Goal: Find specific page/section: Find specific page/section

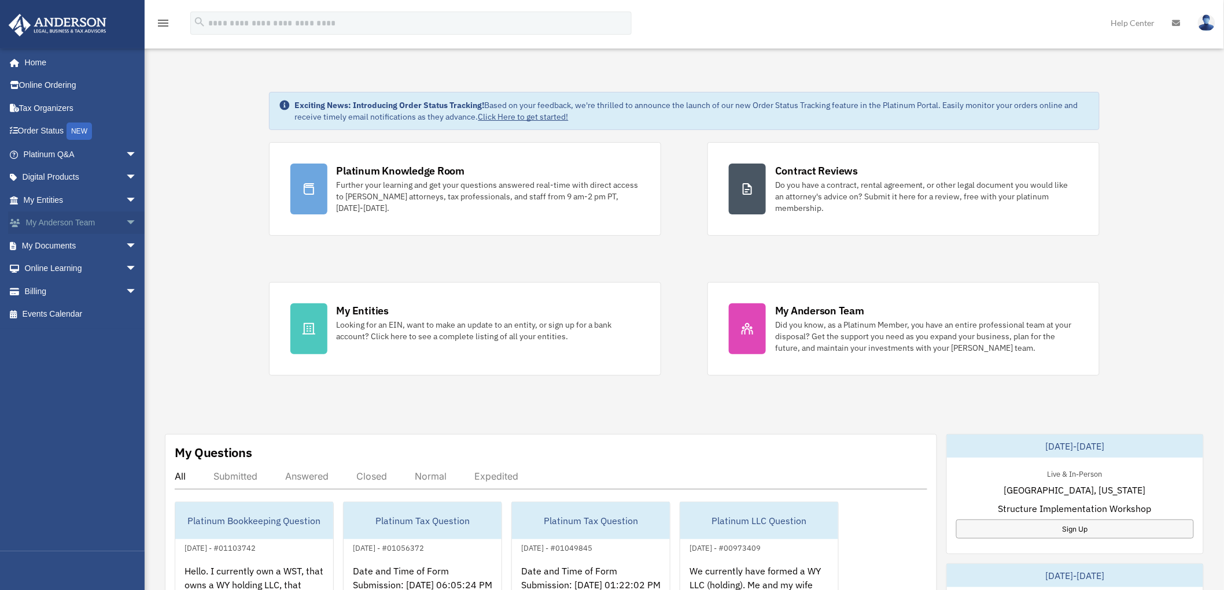
click at [125, 223] on span "arrow_drop_down" at bounding box center [136, 224] width 23 height 24
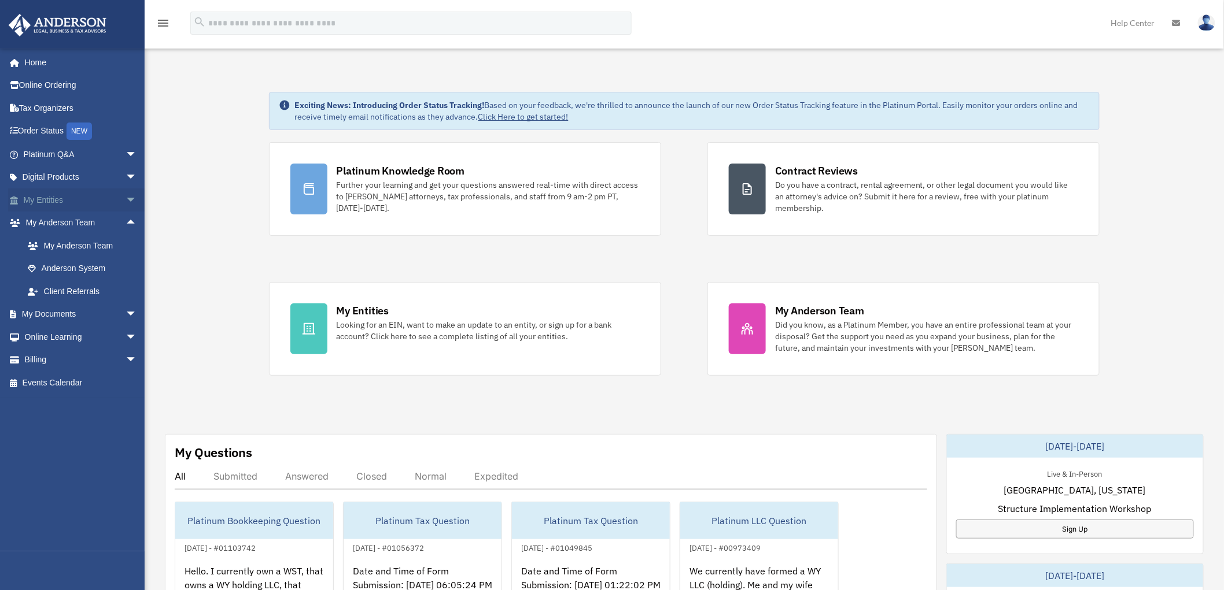
click at [125, 201] on span "arrow_drop_down" at bounding box center [136, 200] width 23 height 24
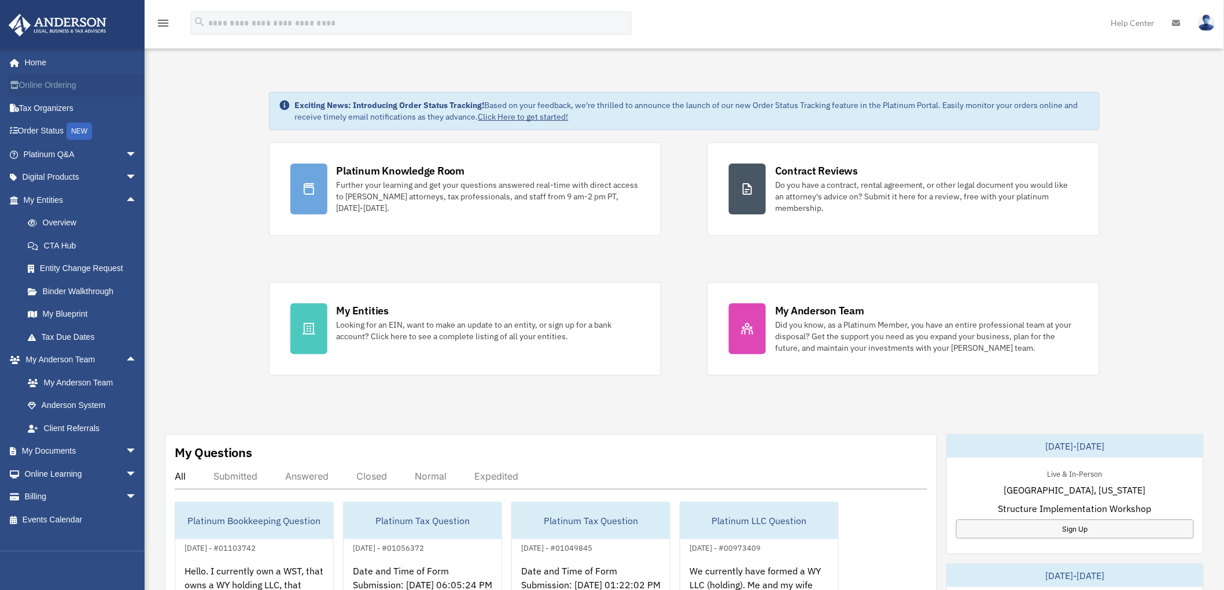
click at [59, 83] on link "Online Ordering" at bounding box center [81, 85] width 146 height 23
click at [128, 153] on span "arrow_drop_down" at bounding box center [136, 155] width 23 height 24
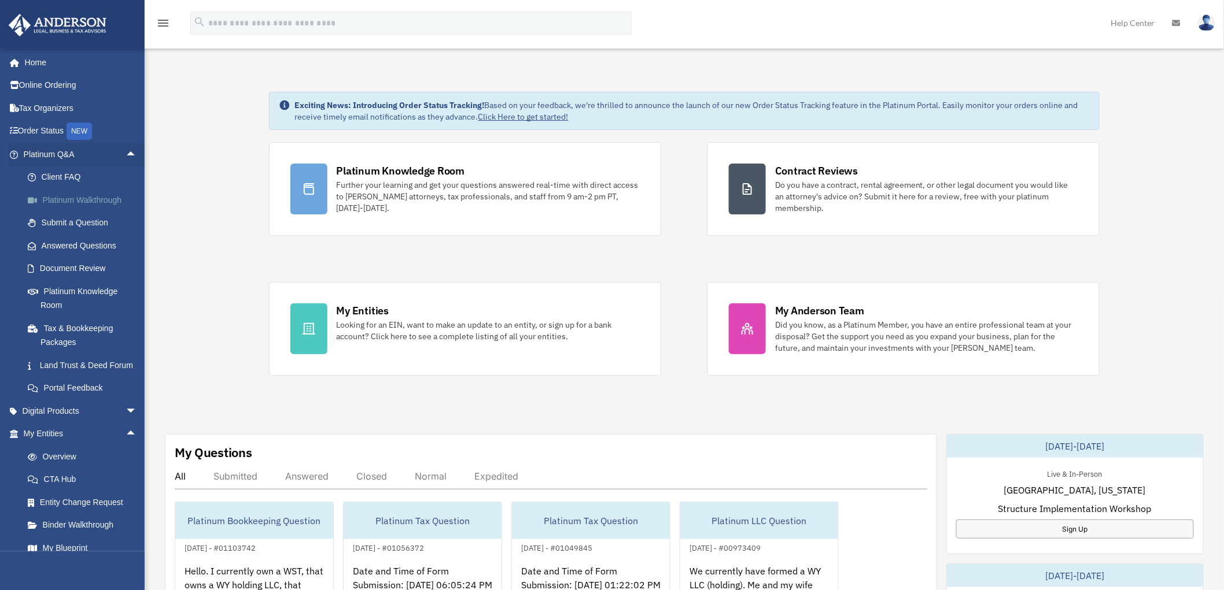
click at [82, 199] on link "Platinum Walkthrough" at bounding box center [85, 199] width 138 height 23
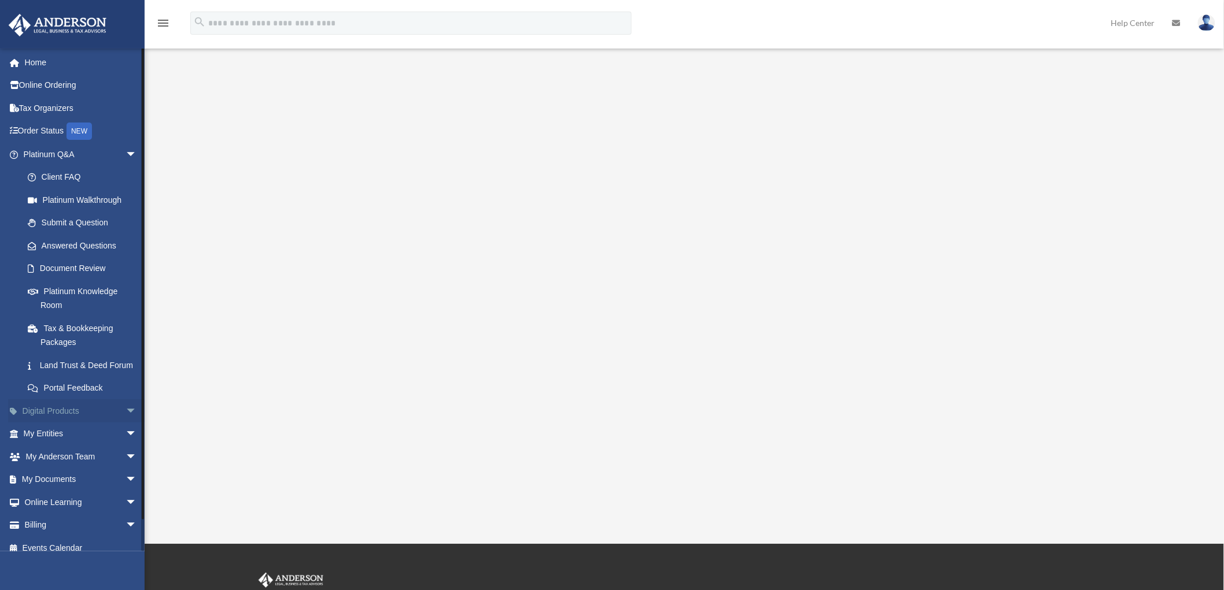
click at [125, 423] on span "arrow_drop_down" at bounding box center [136, 412] width 23 height 24
click at [68, 464] on div "Virtual Bookkeeping" at bounding box center [89, 457] width 99 height 14
